Goal: Leave review/rating

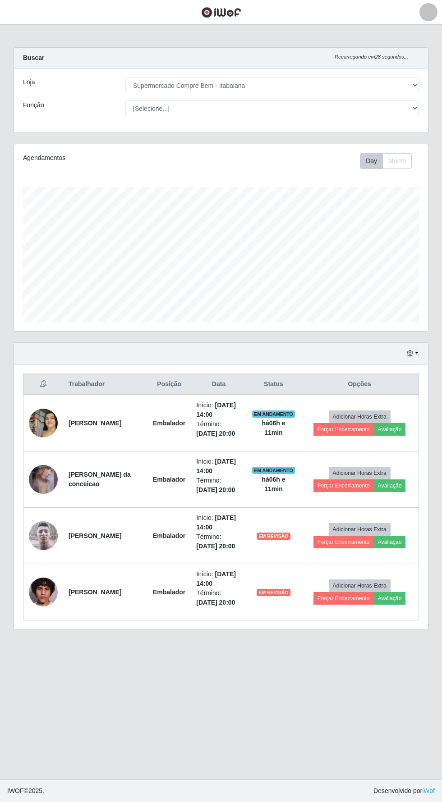
select select "264"
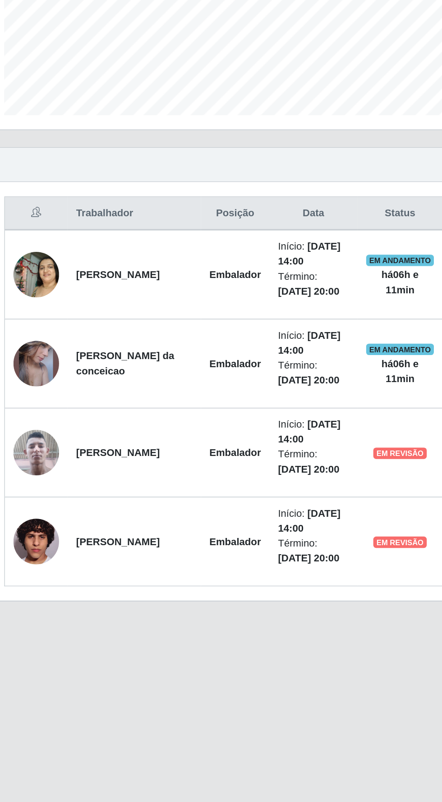
scroll to position [187, 414]
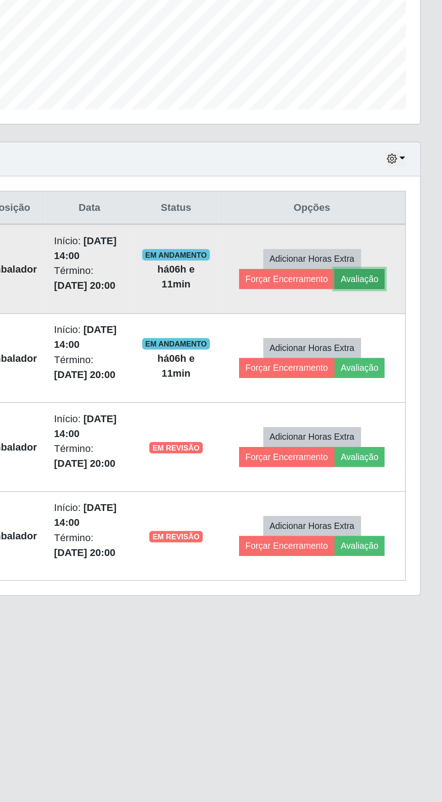
click at [396, 431] on button "Avaliação" at bounding box center [390, 429] width 32 height 13
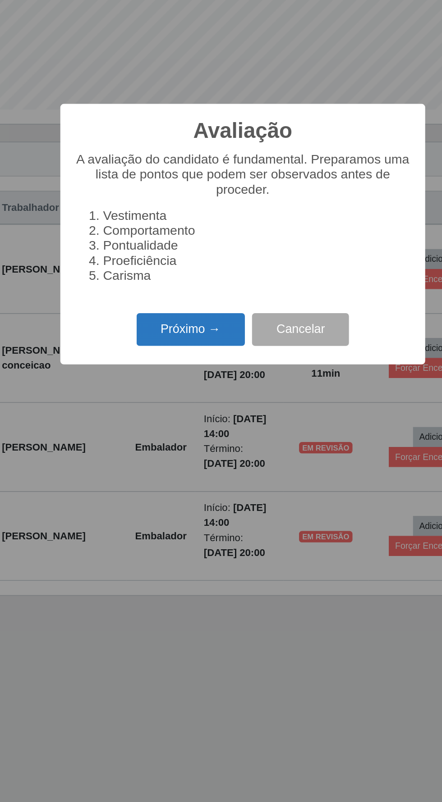
click at [198, 472] on button "Próximo →" at bounding box center [188, 461] width 69 height 21
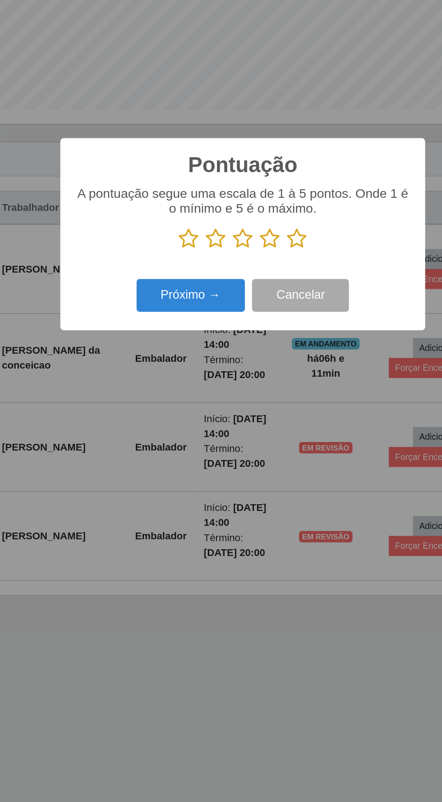
click at [236, 411] on icon at bounding box center [238, 404] width 13 height 14
click at [232, 411] on input "radio" at bounding box center [232, 411] width 0 height 0
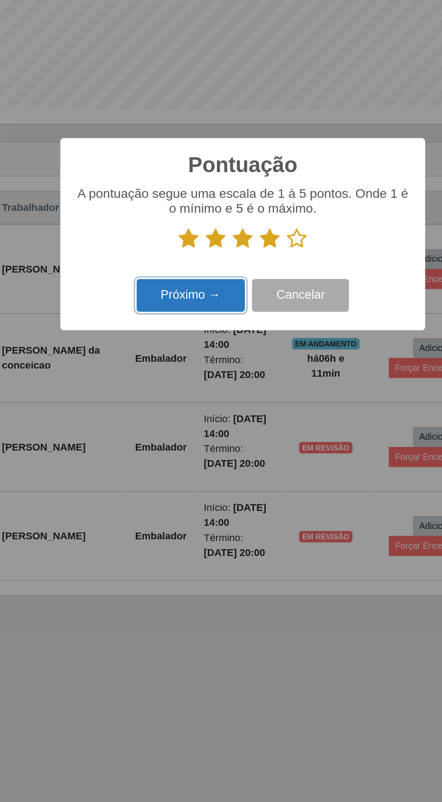
click at [185, 451] on button "Próximo →" at bounding box center [188, 440] width 69 height 21
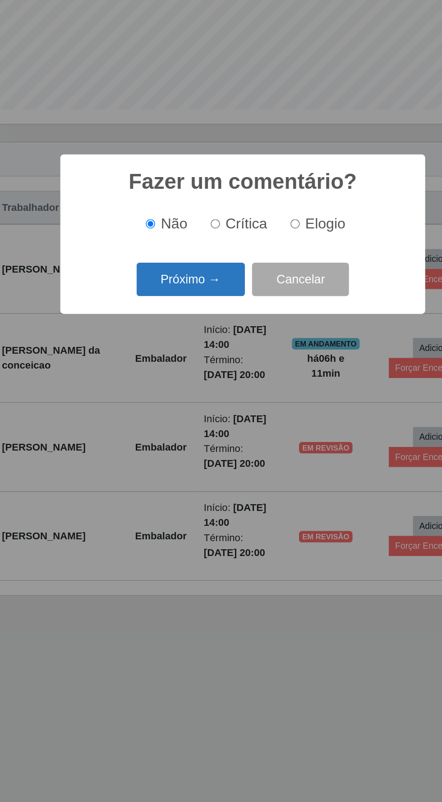
click at [195, 440] on button "Próximo →" at bounding box center [188, 429] width 69 height 21
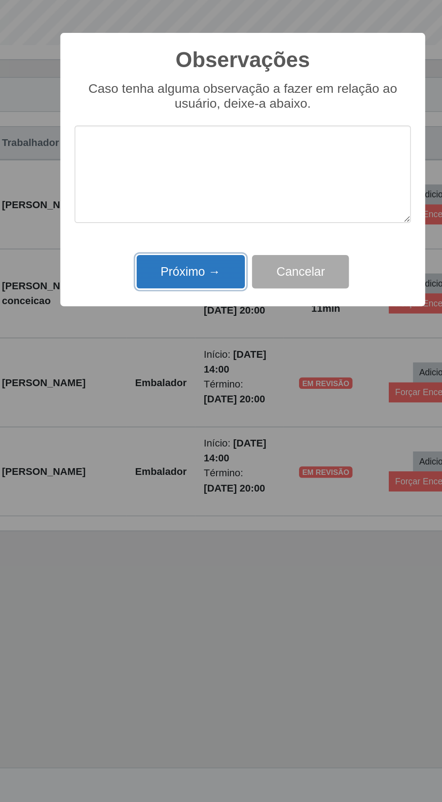
click at [189, 465] on button "Próximo →" at bounding box center [188, 465] width 69 height 21
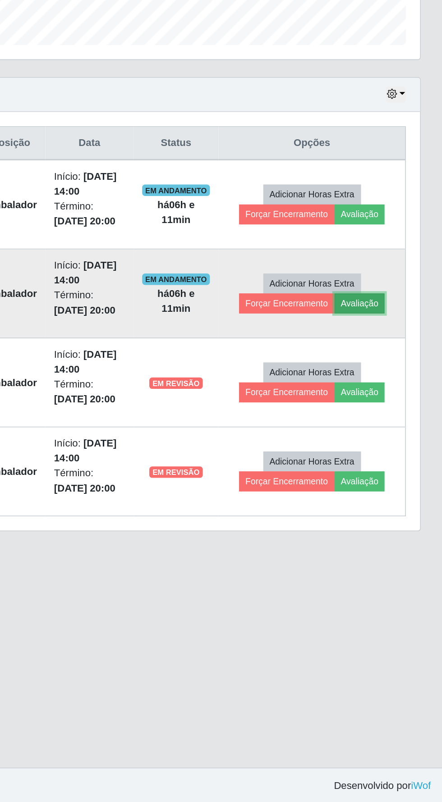
click at [398, 483] on button "Avaliação" at bounding box center [390, 486] width 32 height 13
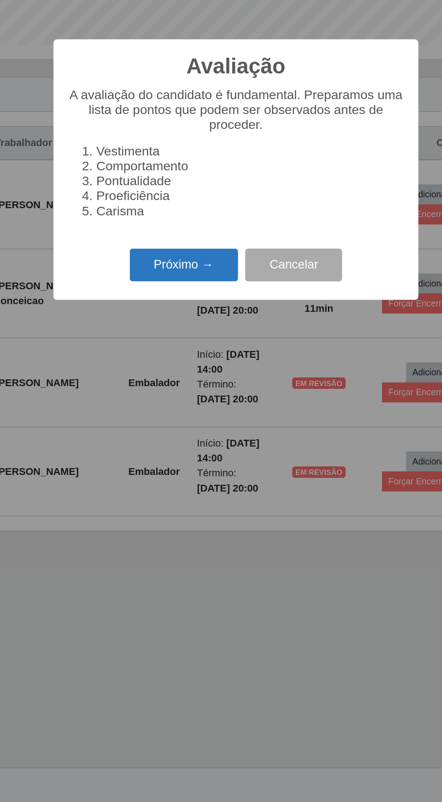
click at [192, 459] on button "Próximo →" at bounding box center [188, 461] width 69 height 21
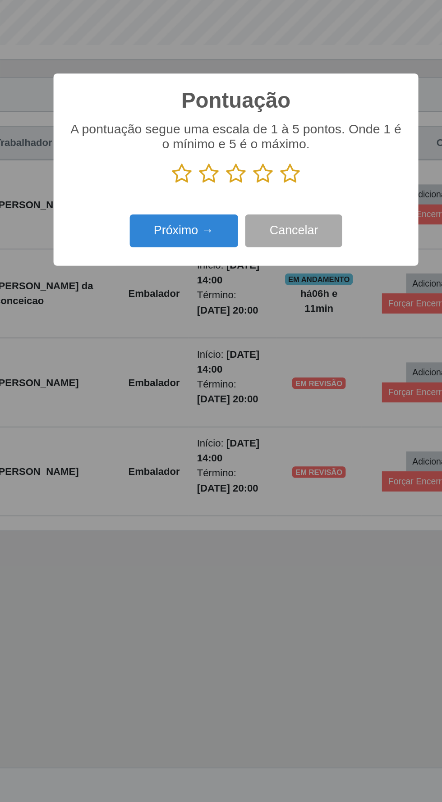
click at [238, 405] on icon at bounding box center [238, 404] width 13 height 14
click at [232, 411] on input "radio" at bounding box center [232, 411] width 0 height 0
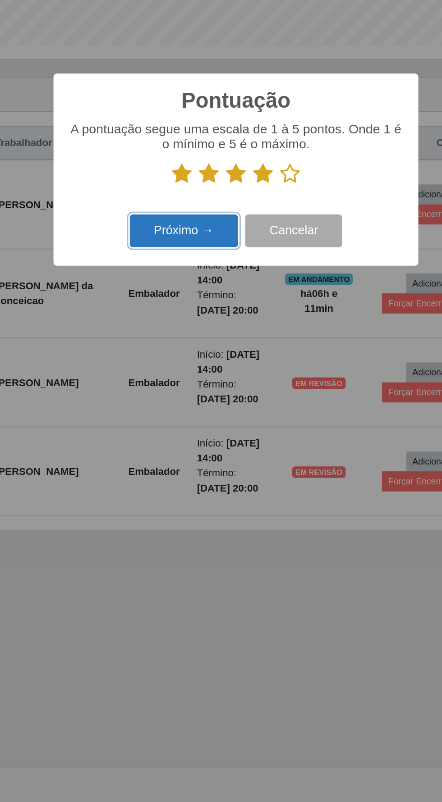
click at [187, 440] on button "Próximo →" at bounding box center [188, 440] width 69 height 21
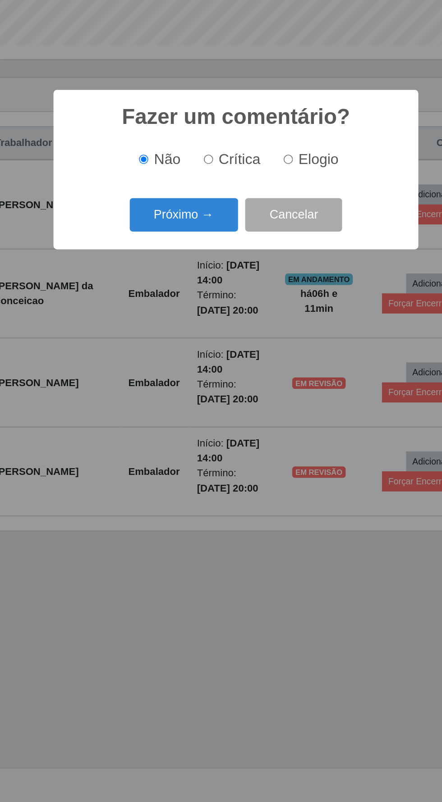
click at [190, 435] on button "Próximo →" at bounding box center [188, 429] width 69 height 21
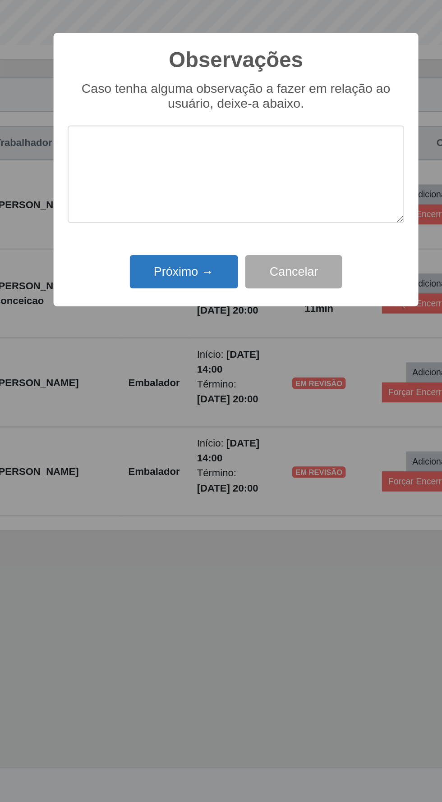
click at [198, 467] on button "Próximo →" at bounding box center [188, 465] width 69 height 21
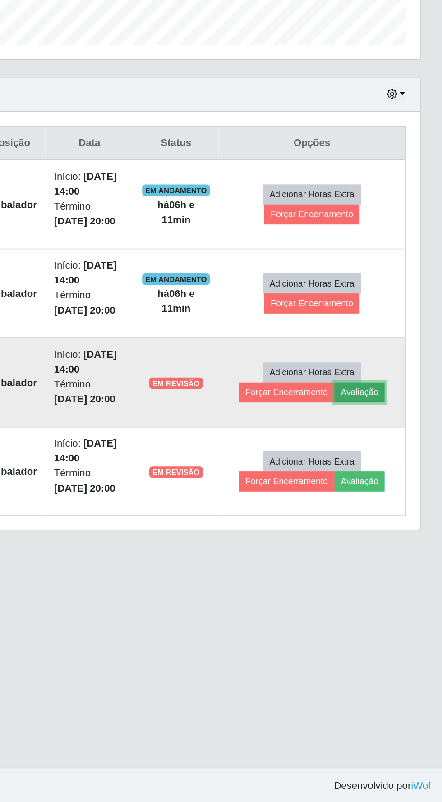
click at [399, 542] on button "Avaliação" at bounding box center [390, 542] width 32 height 13
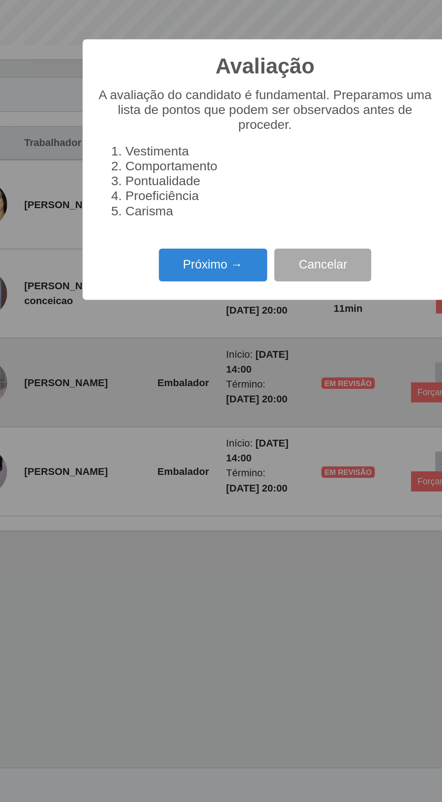
click at [183, 455] on button "Próximo →" at bounding box center [188, 461] width 69 height 21
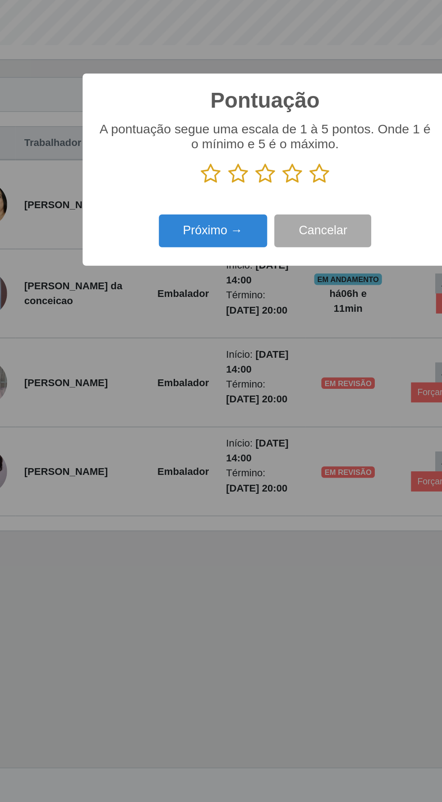
click at [235, 402] on icon at bounding box center [238, 404] width 13 height 14
click at [232, 411] on input "radio" at bounding box center [232, 411] width 0 height 0
click at [177, 441] on button "Próximo →" at bounding box center [188, 440] width 69 height 21
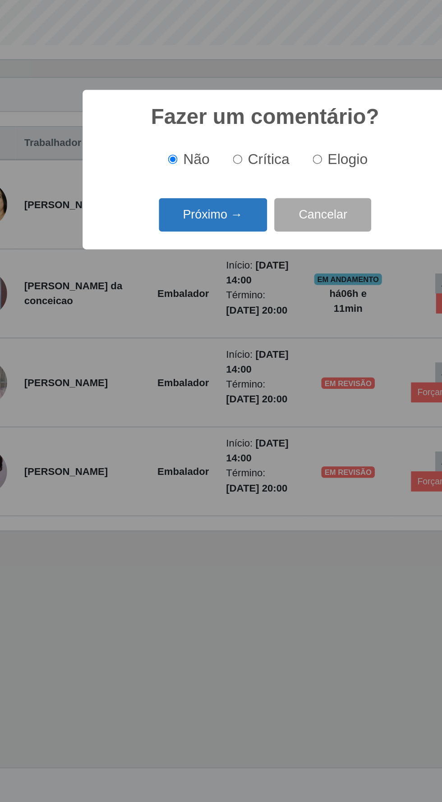
click at [191, 430] on button "Próximo →" at bounding box center [188, 429] width 69 height 21
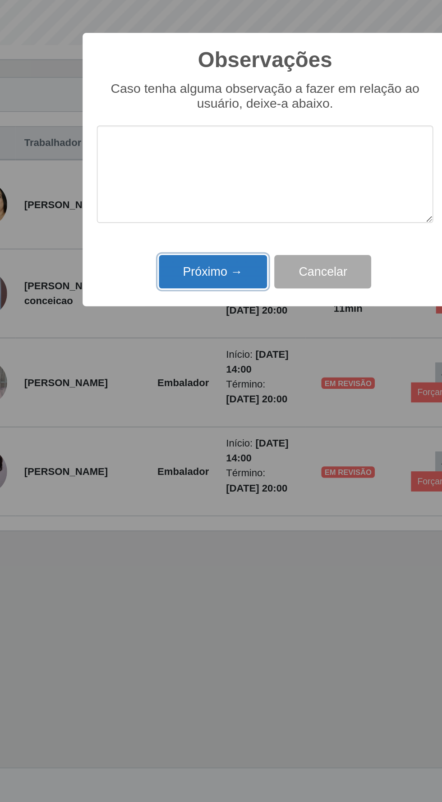
click at [188, 457] on button "Próximo →" at bounding box center [188, 465] width 69 height 21
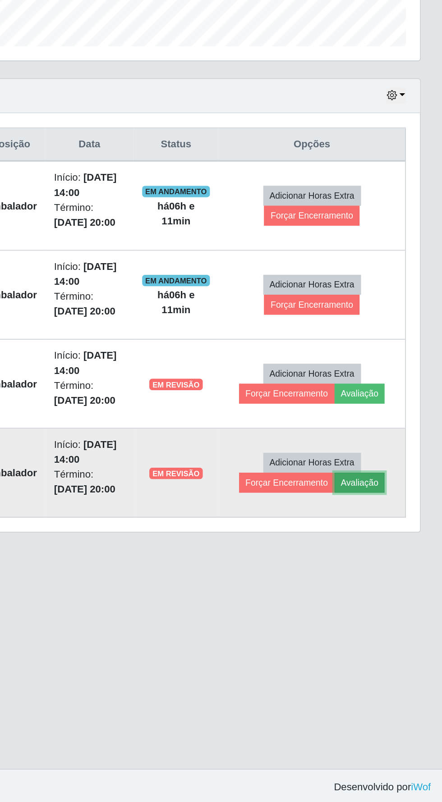
click at [399, 593] on button "Avaliação" at bounding box center [390, 598] width 32 height 13
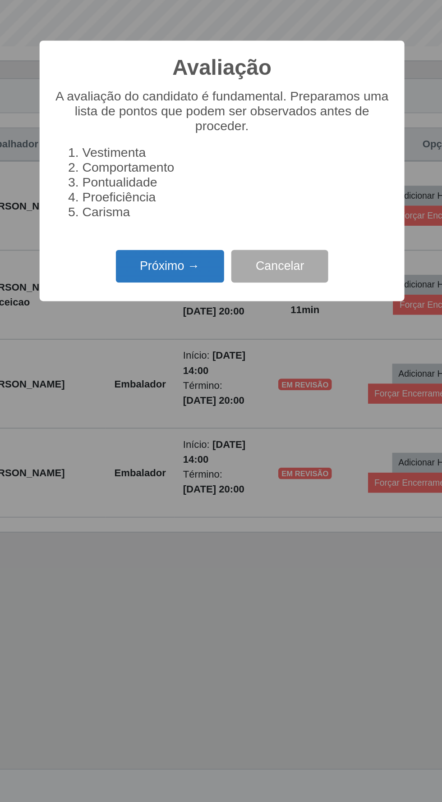
click at [189, 467] on button "Próximo →" at bounding box center [188, 461] width 69 height 21
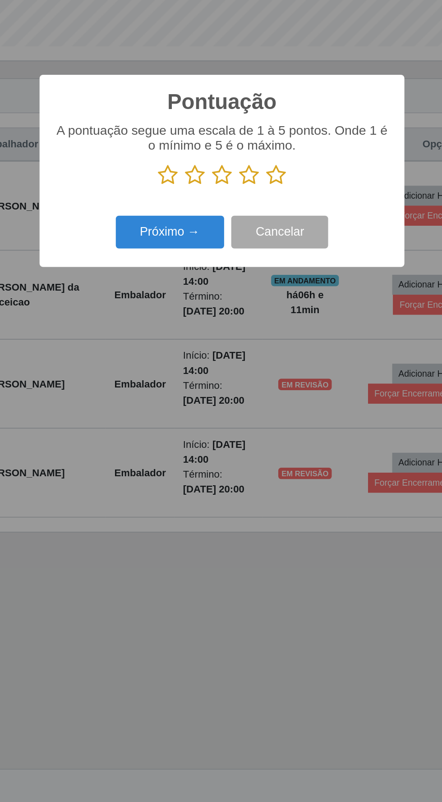
click at [237, 405] on icon at bounding box center [238, 404] width 13 height 14
click at [232, 411] on input "radio" at bounding box center [232, 411] width 0 height 0
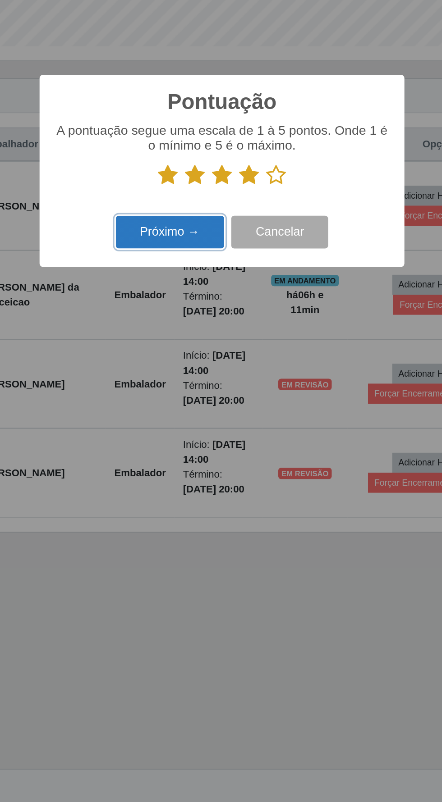
click at [182, 446] on button "Próximo →" at bounding box center [188, 440] width 69 height 21
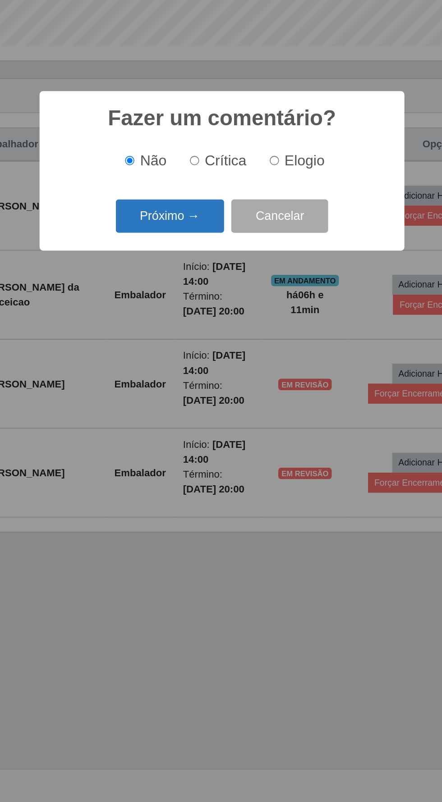
click at [190, 438] on button "Próximo →" at bounding box center [188, 429] width 69 height 21
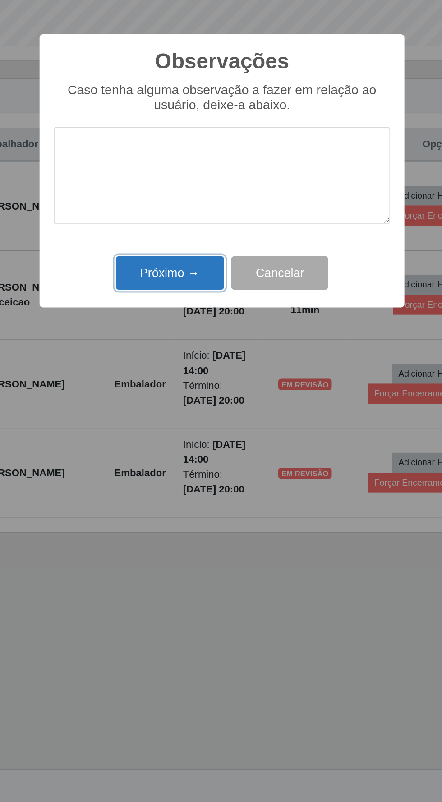
click at [191, 467] on button "Próximo →" at bounding box center [188, 465] width 69 height 21
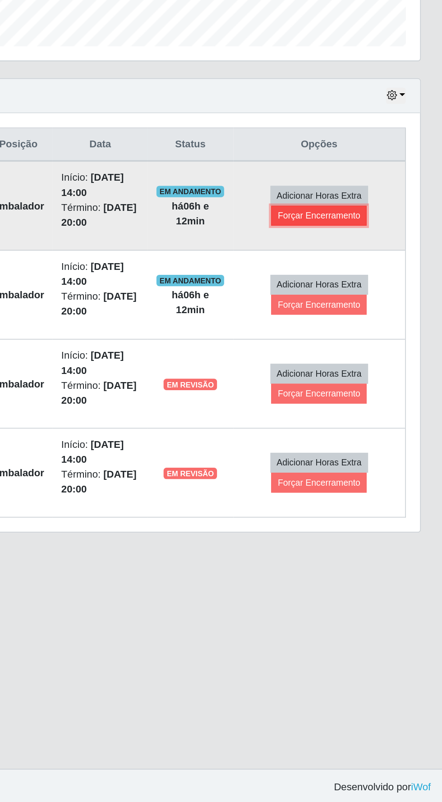
click at [371, 427] on button "Forçar Encerramento" at bounding box center [364, 429] width 60 height 13
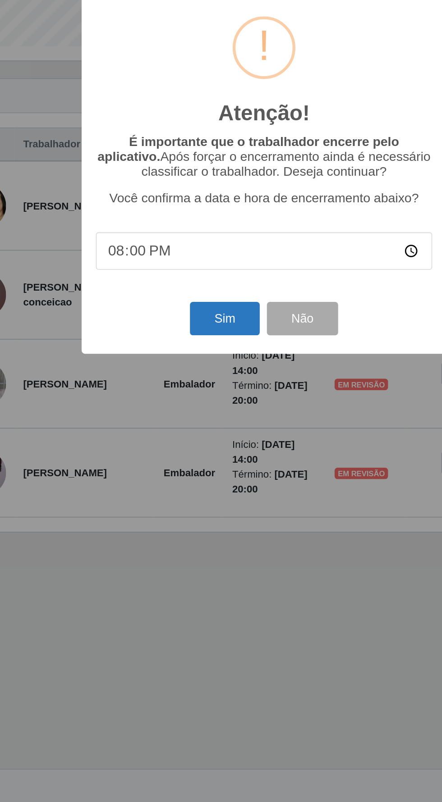
click at [190, 493] on button "Sim" at bounding box center [196, 494] width 44 height 21
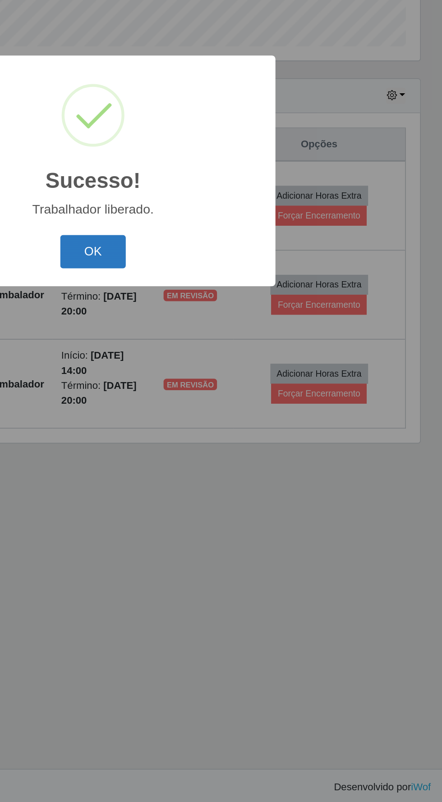
click at [221, 456] on button "OK" at bounding box center [221, 452] width 42 height 21
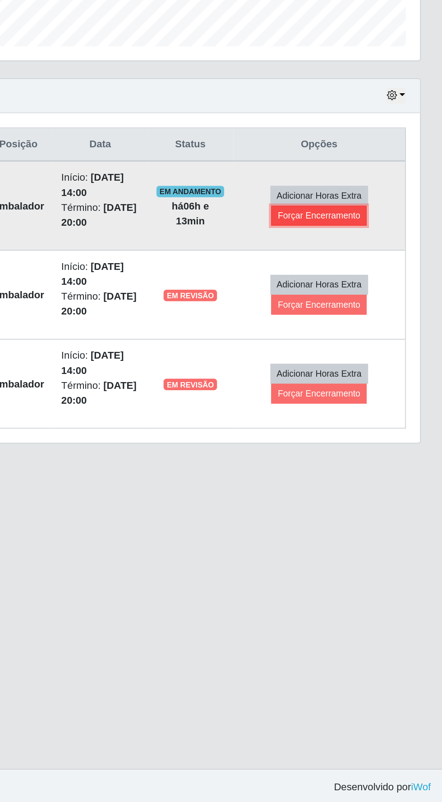
click at [376, 430] on button "Forçar Encerramento" at bounding box center [364, 429] width 60 height 13
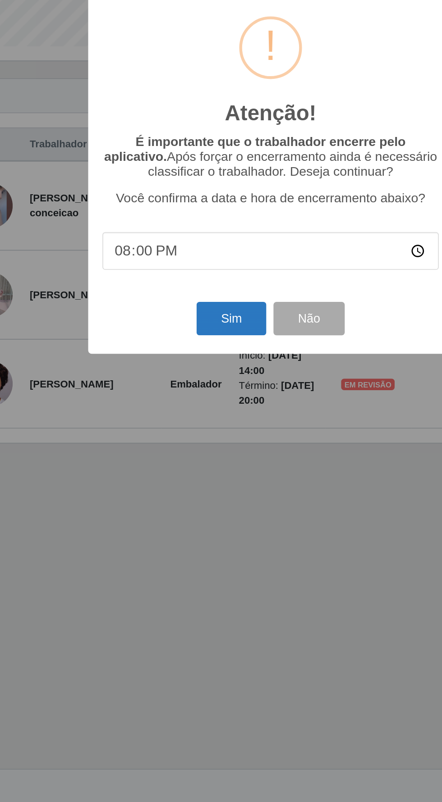
click at [197, 497] on button "Sim" at bounding box center [196, 494] width 44 height 21
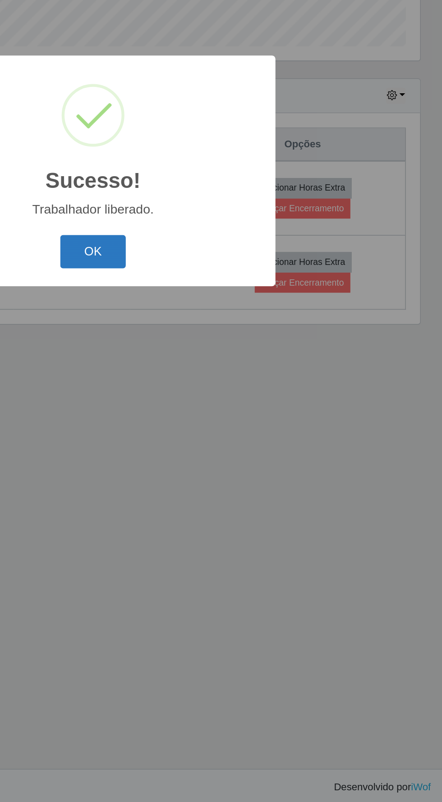
click at [217, 452] on button "OK" at bounding box center [221, 452] width 42 height 21
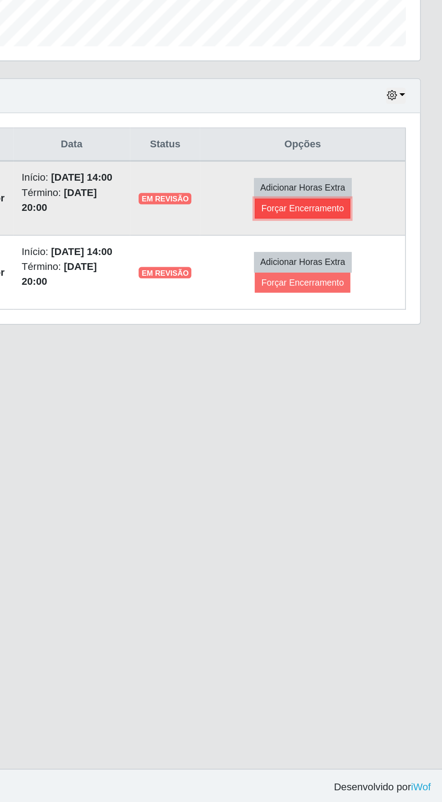
click at [370, 429] on button "Forçar Encerramento" at bounding box center [353, 425] width 60 height 13
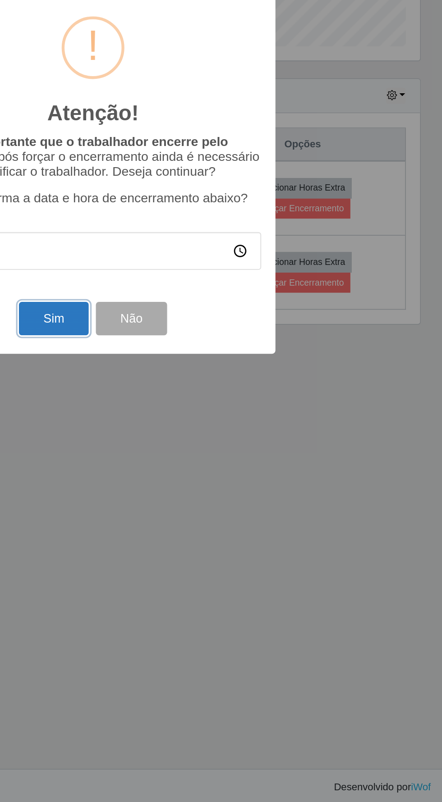
click at [197, 492] on button "Sim" at bounding box center [196, 494] width 44 height 21
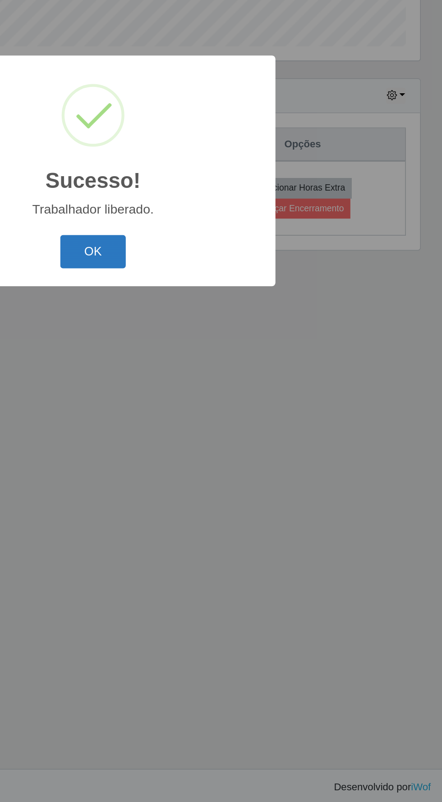
click at [214, 455] on button "OK" at bounding box center [221, 452] width 42 height 21
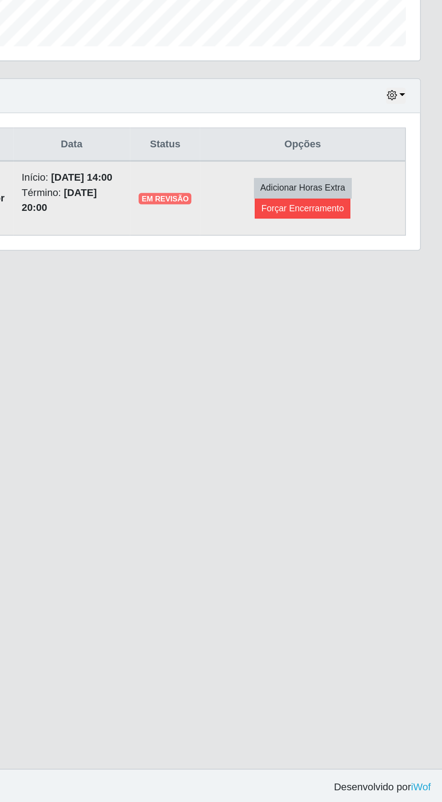
click at [363, 428] on button "Forçar Encerramento" at bounding box center [353, 425] width 60 height 13
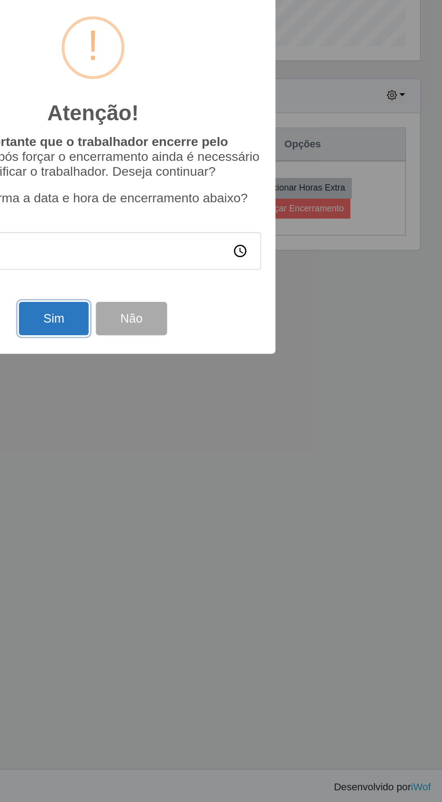
click at [194, 498] on button "Sim" at bounding box center [196, 494] width 44 height 21
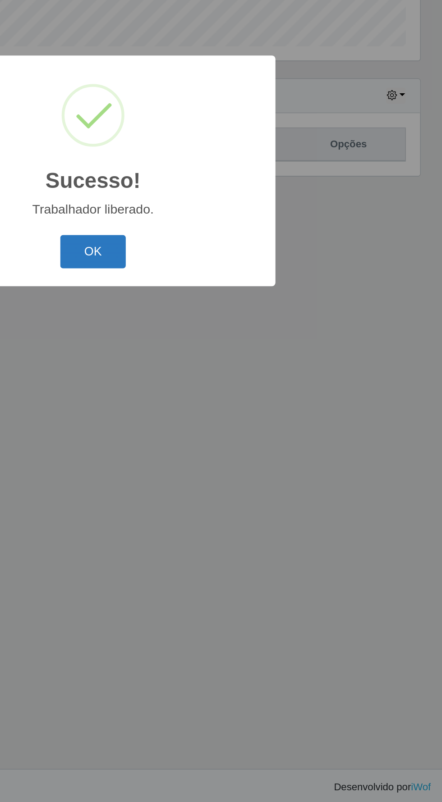
click at [216, 459] on button "OK" at bounding box center [221, 452] width 42 height 21
